Goal: Task Accomplishment & Management: Manage account settings

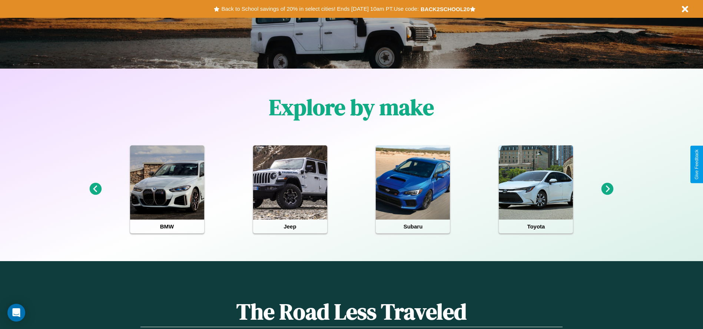
scroll to position [154, 0]
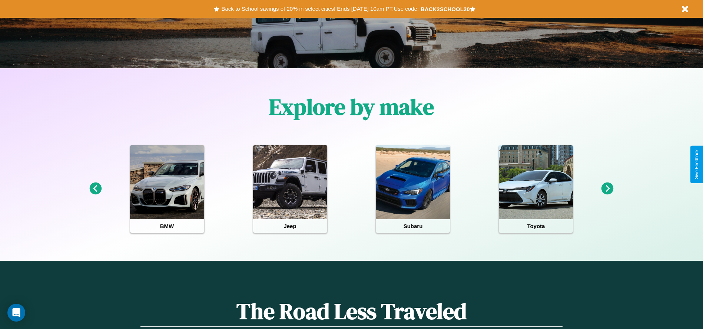
click at [608, 189] on icon at bounding box center [608, 188] width 12 height 12
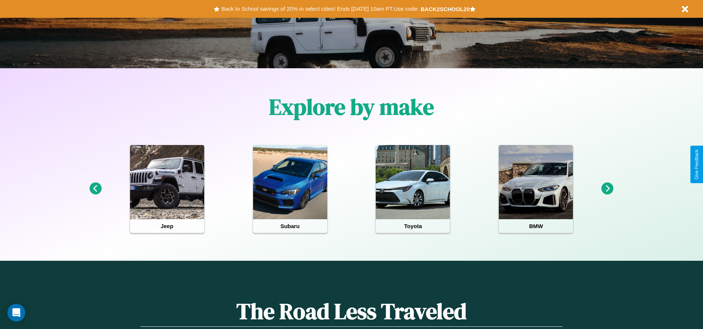
click at [608, 189] on icon at bounding box center [608, 188] width 12 height 12
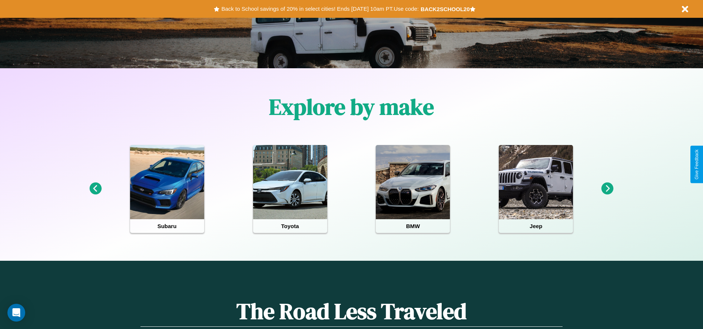
click at [95, 189] on icon at bounding box center [95, 188] width 12 height 12
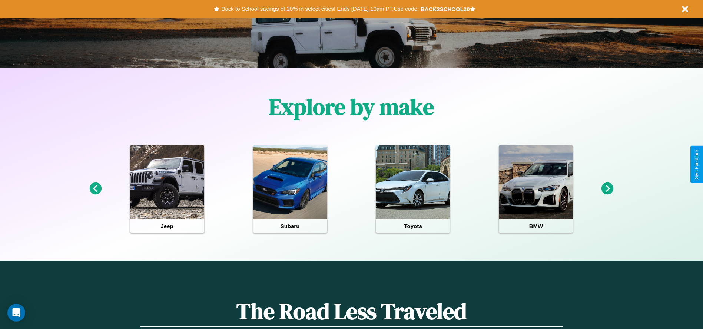
click at [608, 189] on icon at bounding box center [608, 188] width 12 height 12
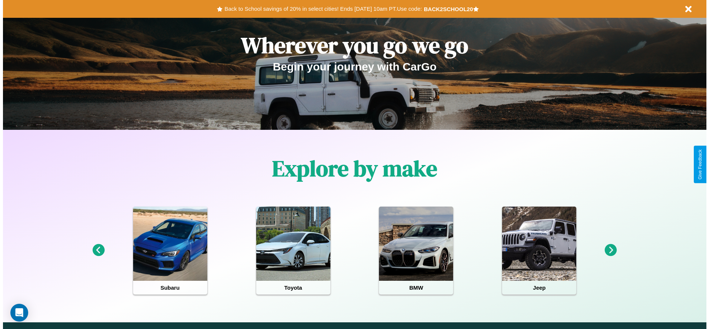
scroll to position [0, 0]
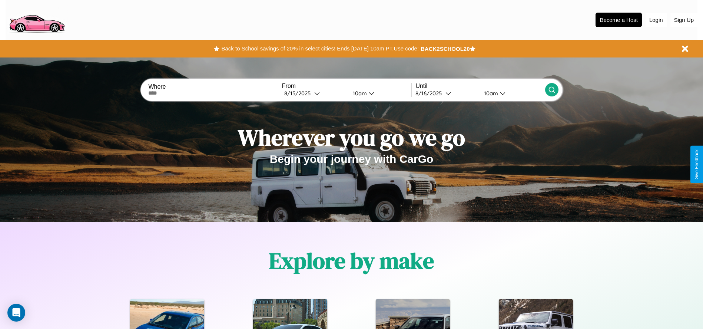
click at [656, 20] on button "Login" at bounding box center [656, 20] width 21 height 14
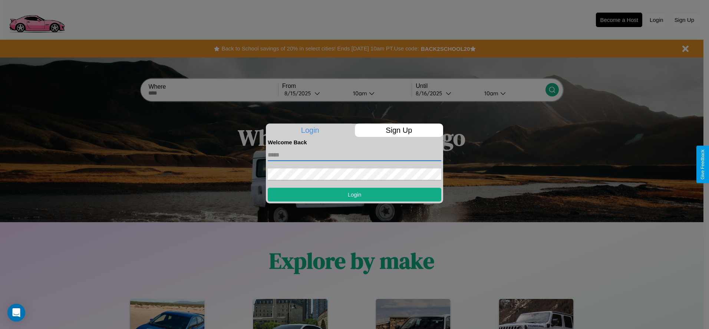
click at [354, 155] on input "text" at bounding box center [355, 155] width 174 height 12
type input "**********"
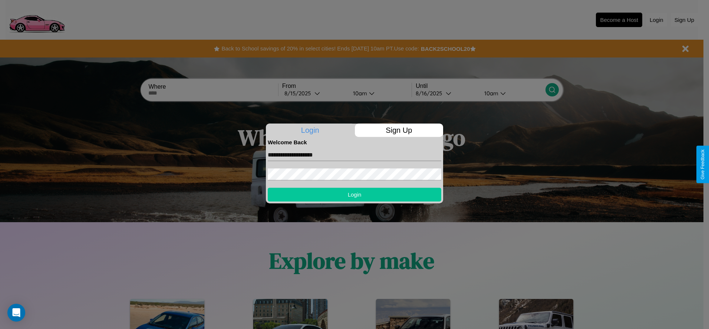
click at [354, 194] on button "Login" at bounding box center [355, 195] width 174 height 14
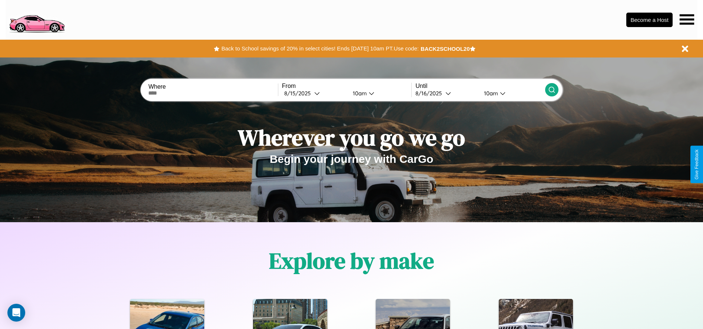
click at [687, 19] on icon at bounding box center [687, 19] width 14 height 10
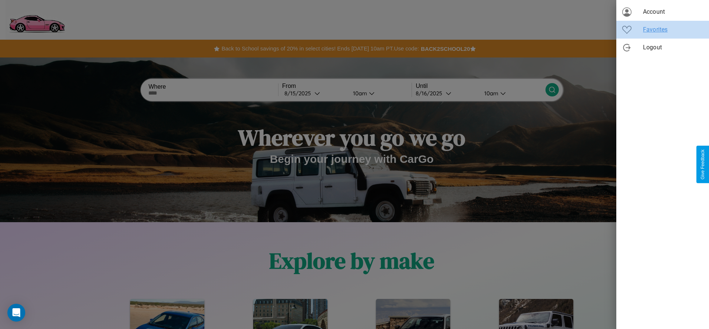
click at [663, 30] on span "Favorites" at bounding box center [673, 29] width 60 height 9
